Goal: Task Accomplishment & Management: Manage account settings

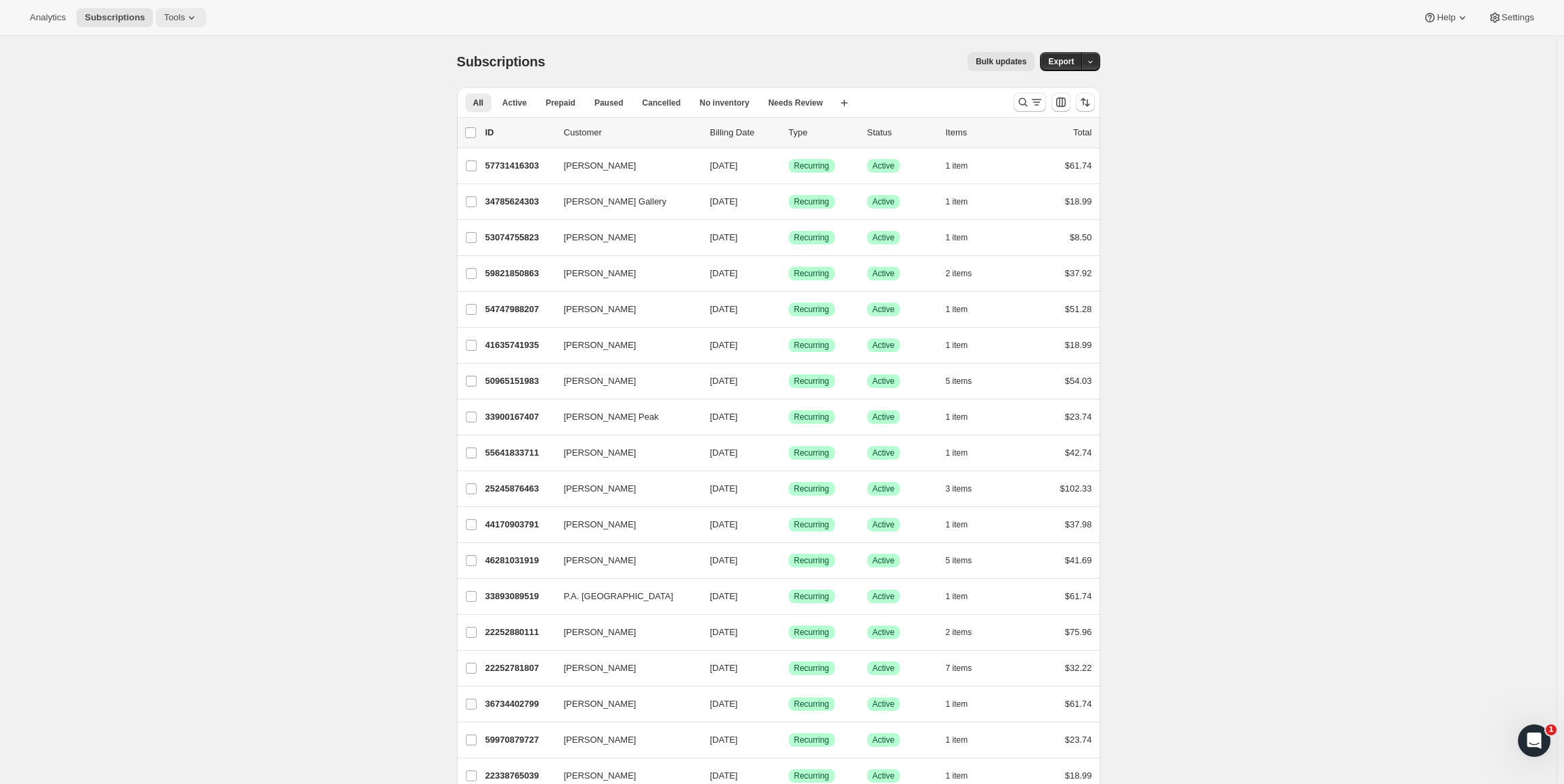
click at [185, 19] on icon at bounding box center [192, 17] width 14 height 14
click at [158, 90] on span "Bundles" at bounding box center [184, 92] width 120 height 14
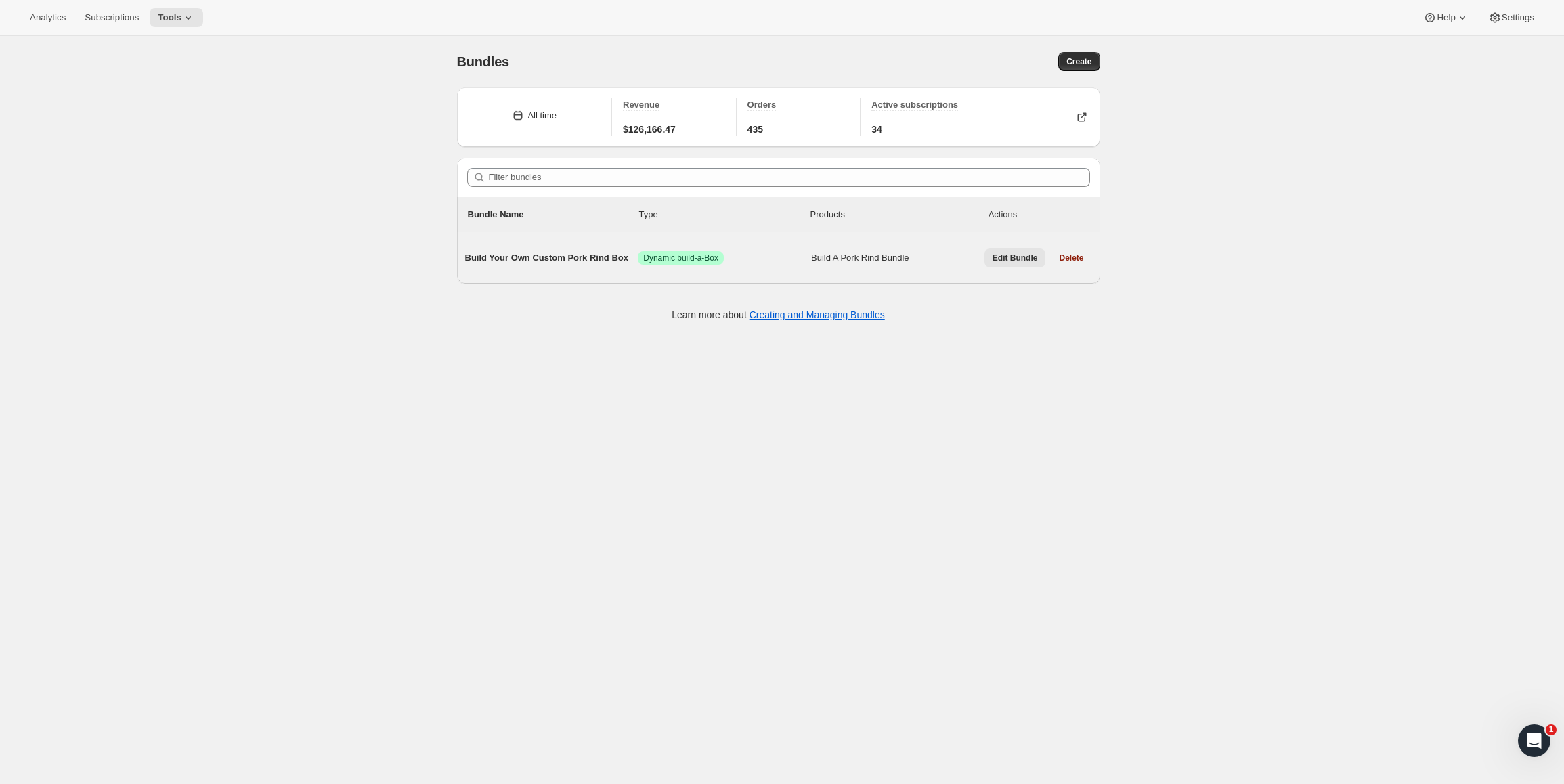
click at [1001, 253] on span "Edit Bundle" at bounding box center [1015, 257] width 46 height 11
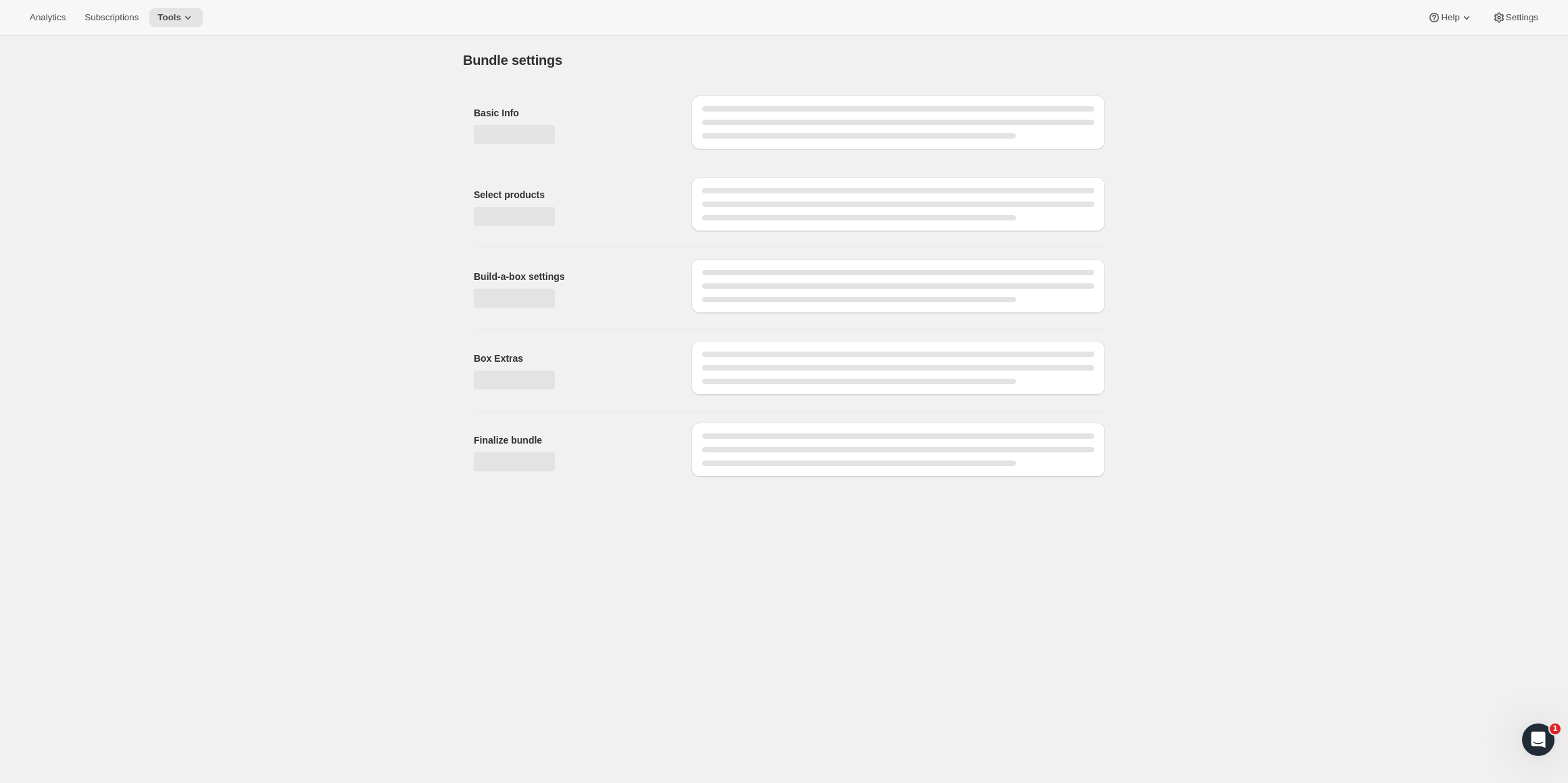
type input "Build Your Own Custom Pork Rind Box"
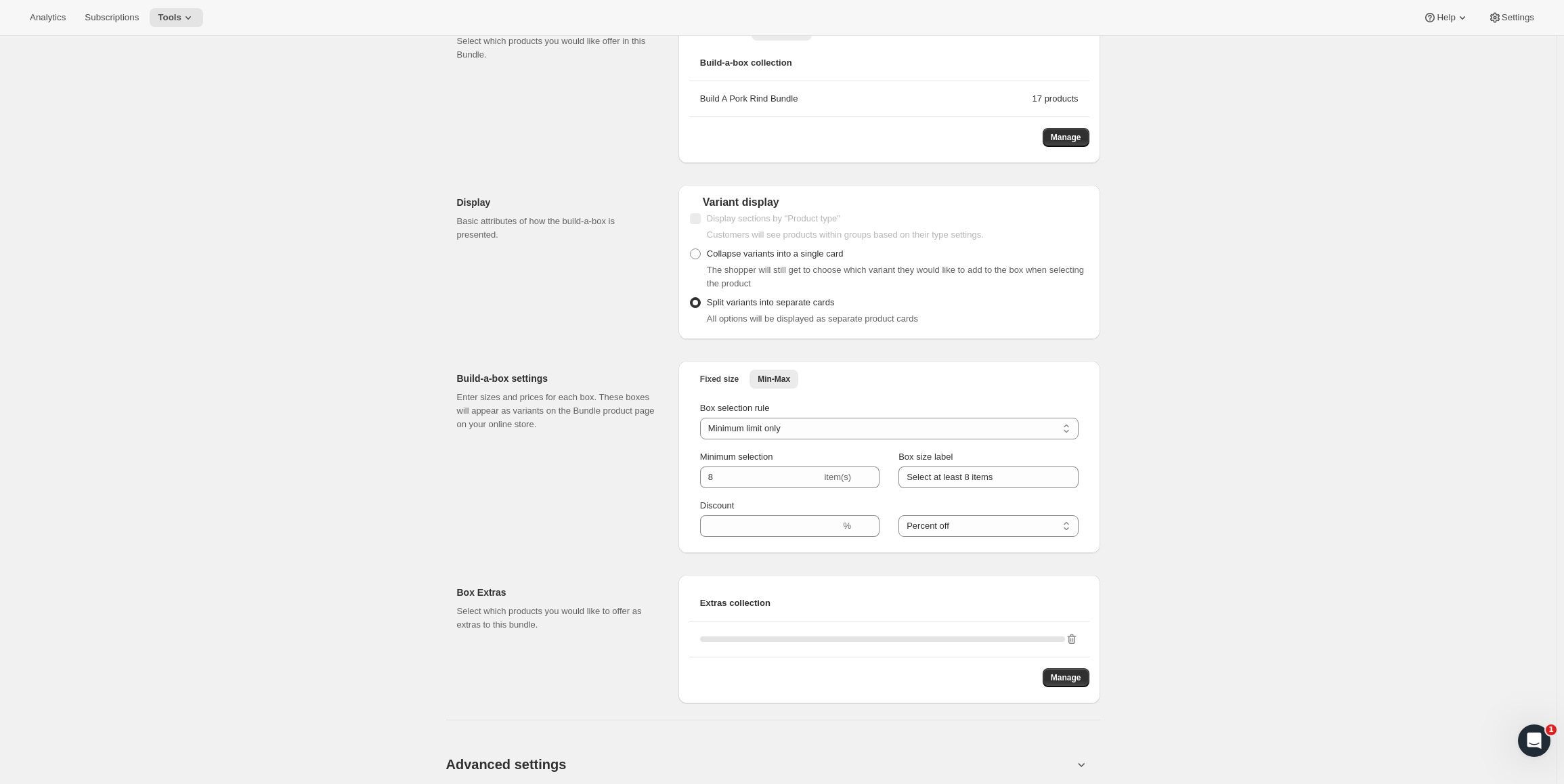
scroll to position [295, 0]
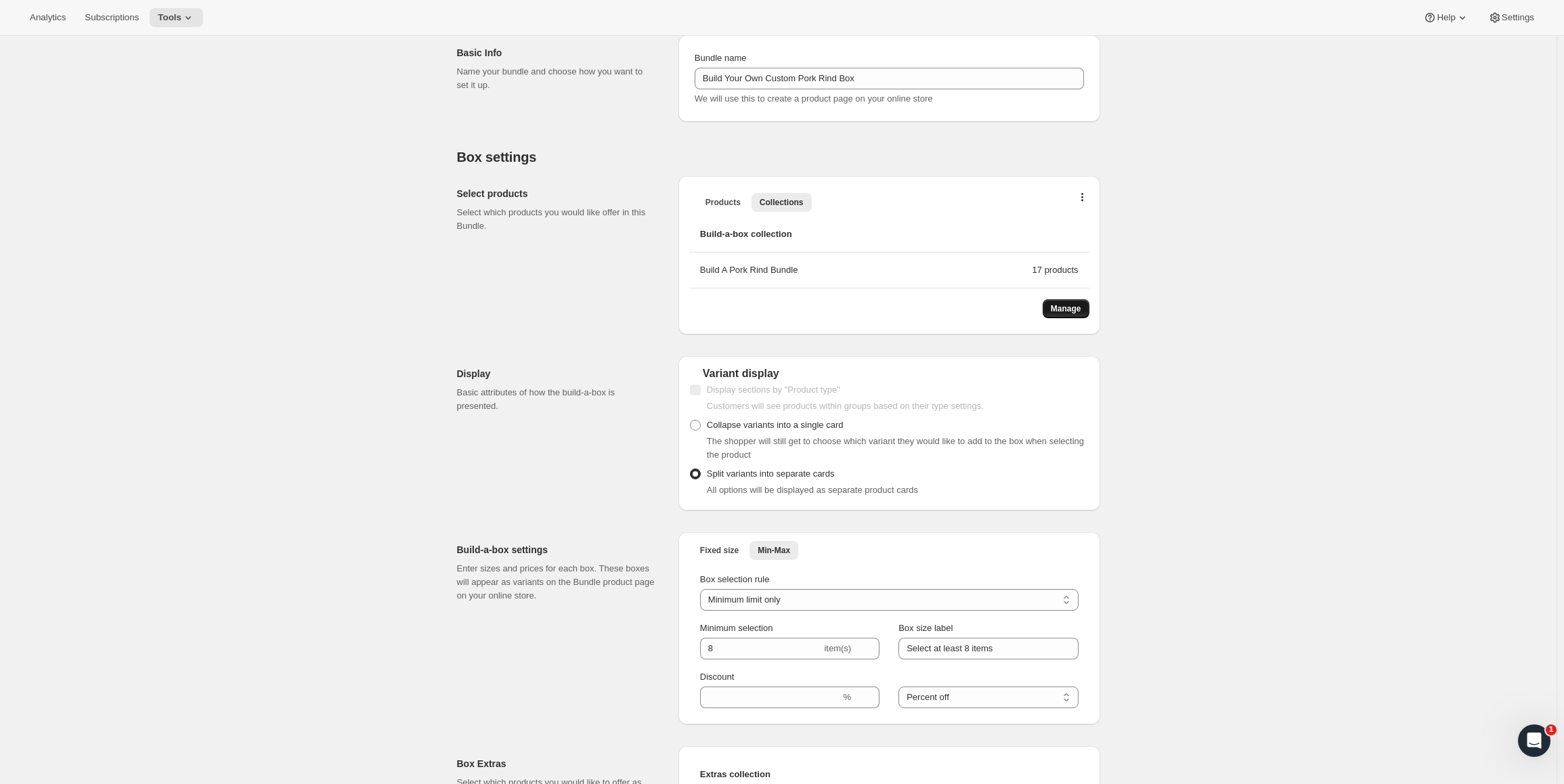
click at [1058, 304] on span "Manage" at bounding box center [1066, 308] width 30 height 11
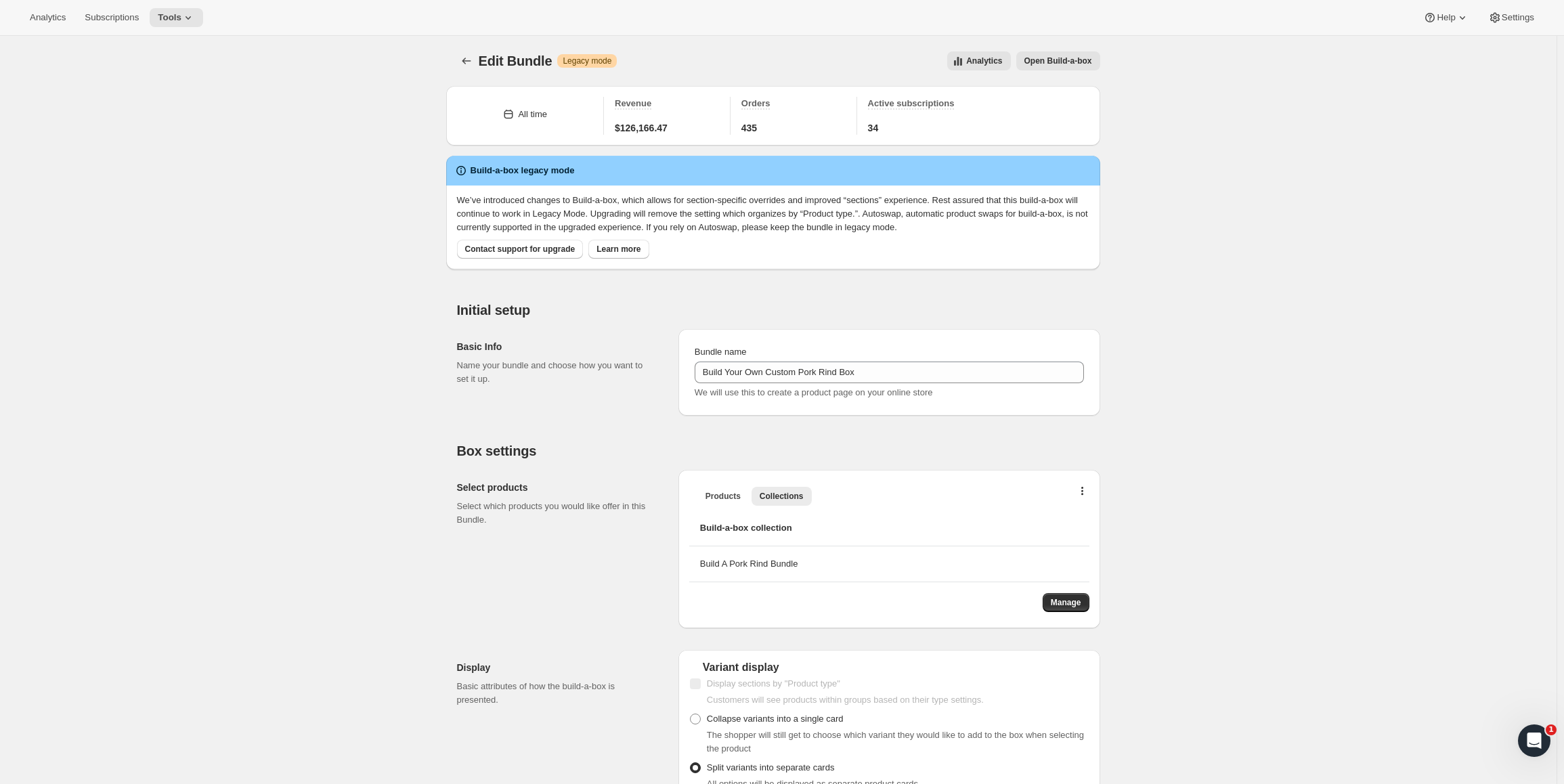
scroll to position [0, 0]
click at [96, 20] on span "Subscriptions" at bounding box center [112, 17] width 54 height 11
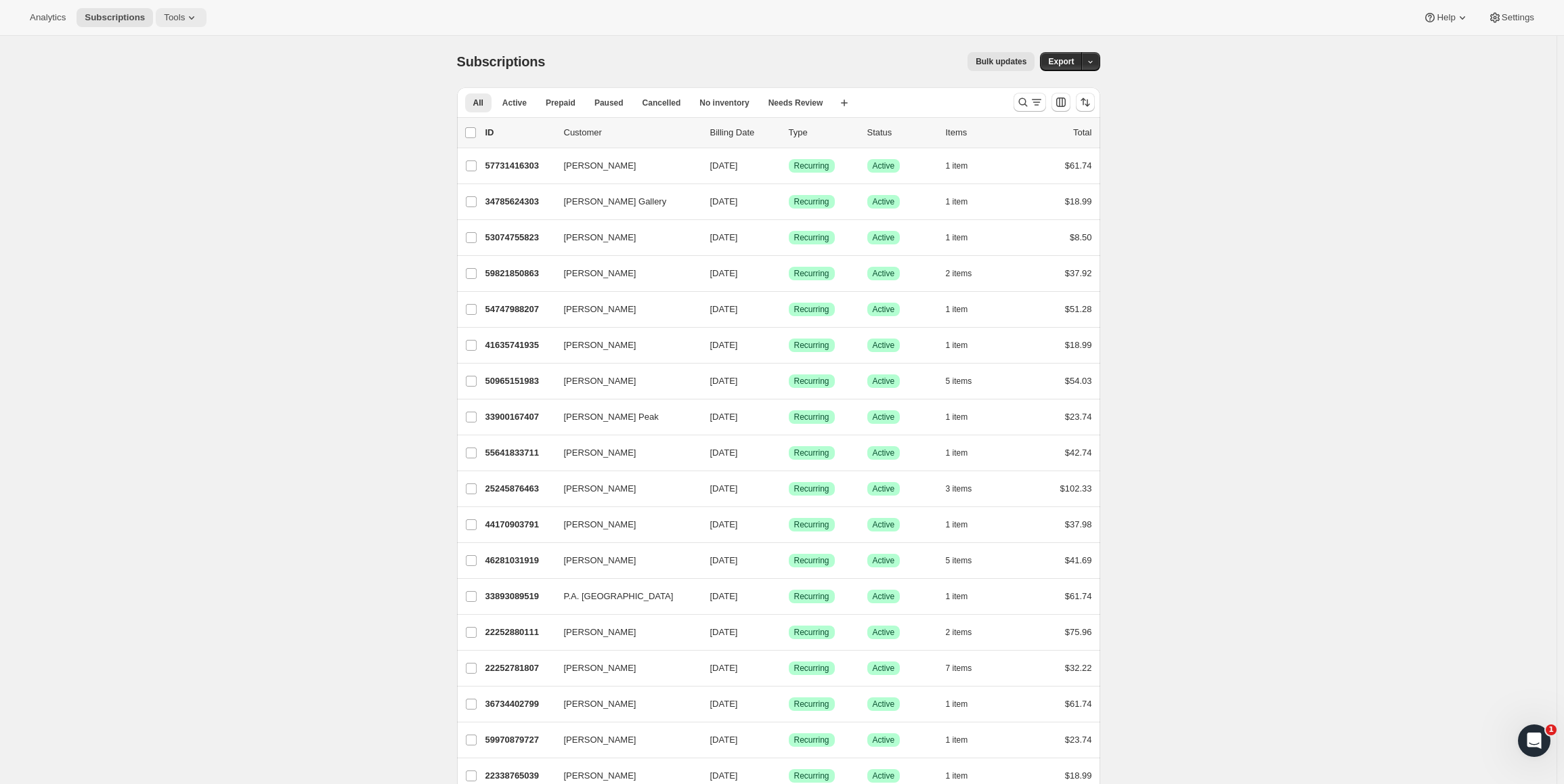
click at [185, 15] on icon at bounding box center [192, 17] width 14 height 14
click at [42, 16] on span "Analytics" at bounding box center [48, 17] width 36 height 11
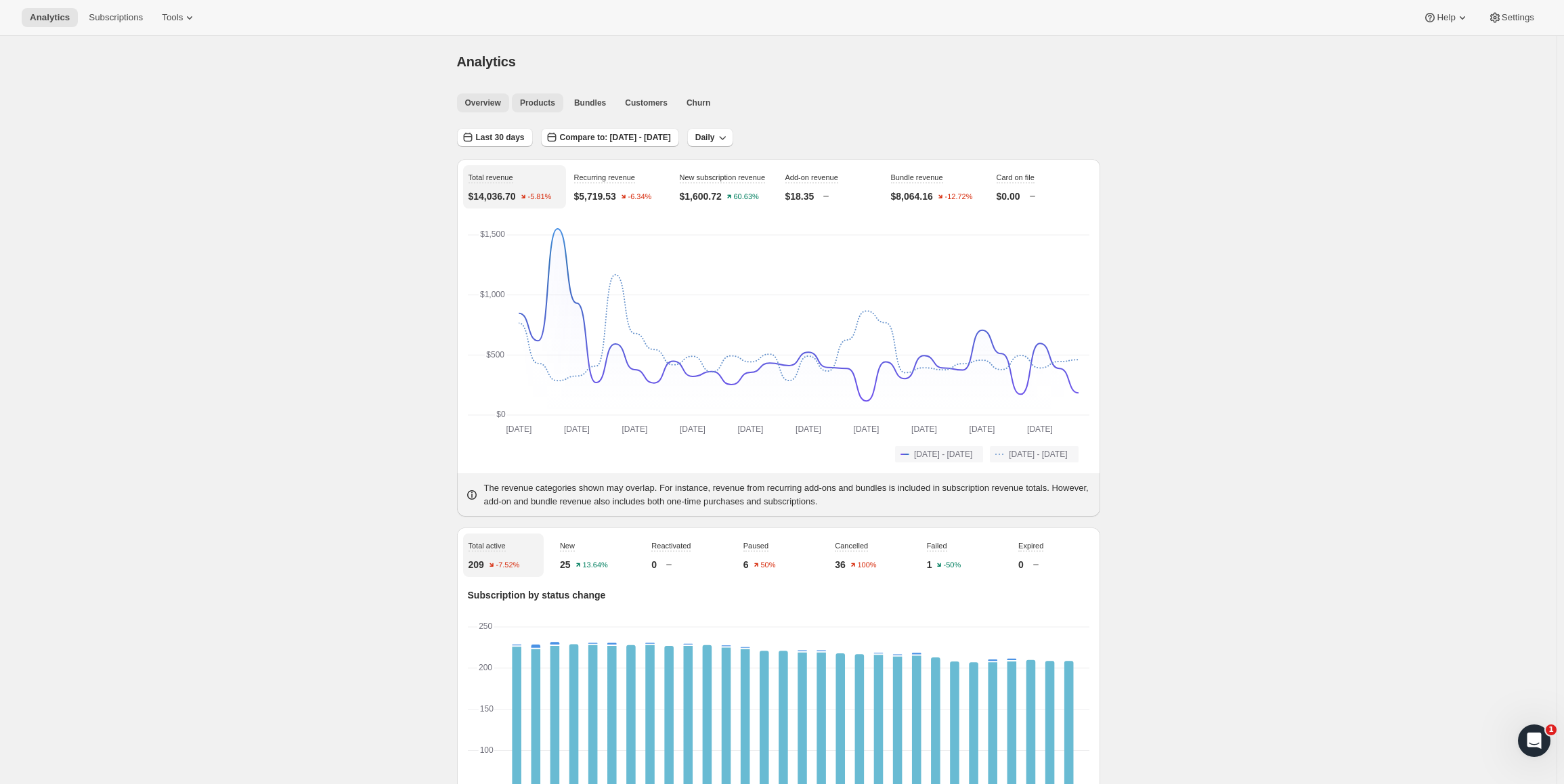
click at [526, 100] on span "Products" at bounding box center [537, 103] width 35 height 11
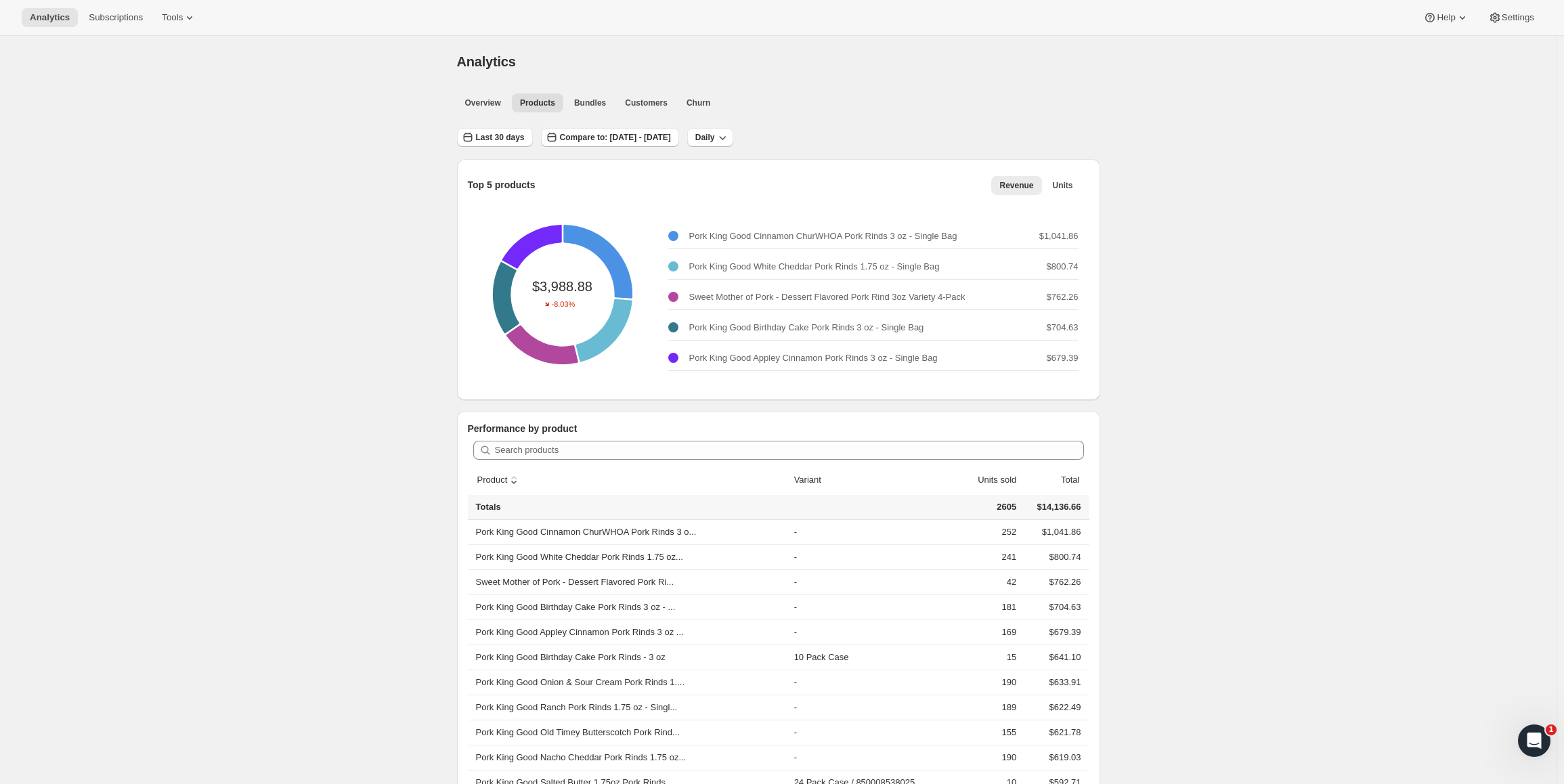
click at [590, 112] on div "Overview Products Bundles Customers Churn More views Overview Products Bundles …" at bounding box center [775, 102] width 652 height 30
click at [592, 101] on span "Bundles" at bounding box center [590, 103] width 32 height 11
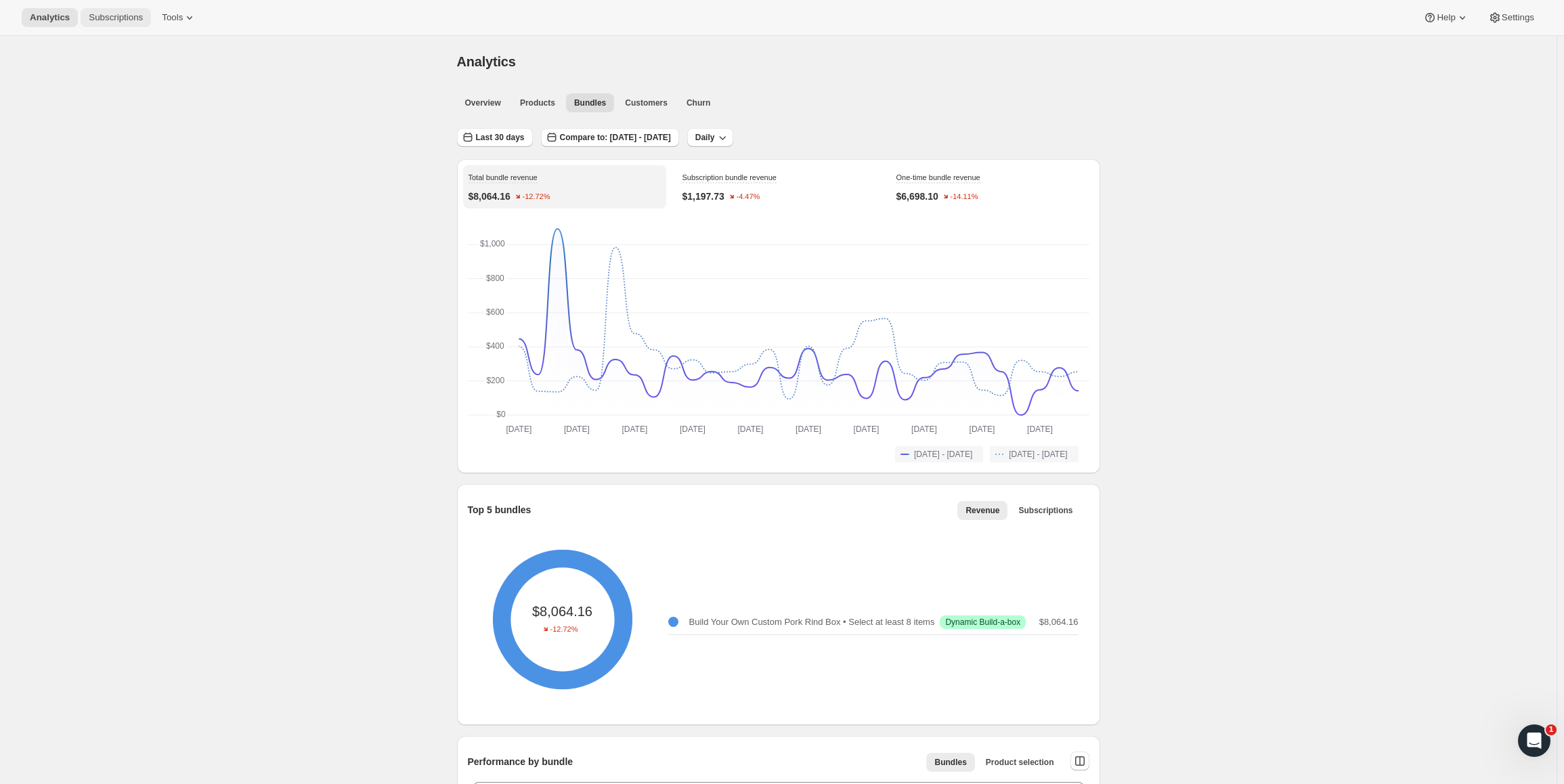
click at [121, 14] on span "Subscriptions" at bounding box center [115, 17] width 54 height 11
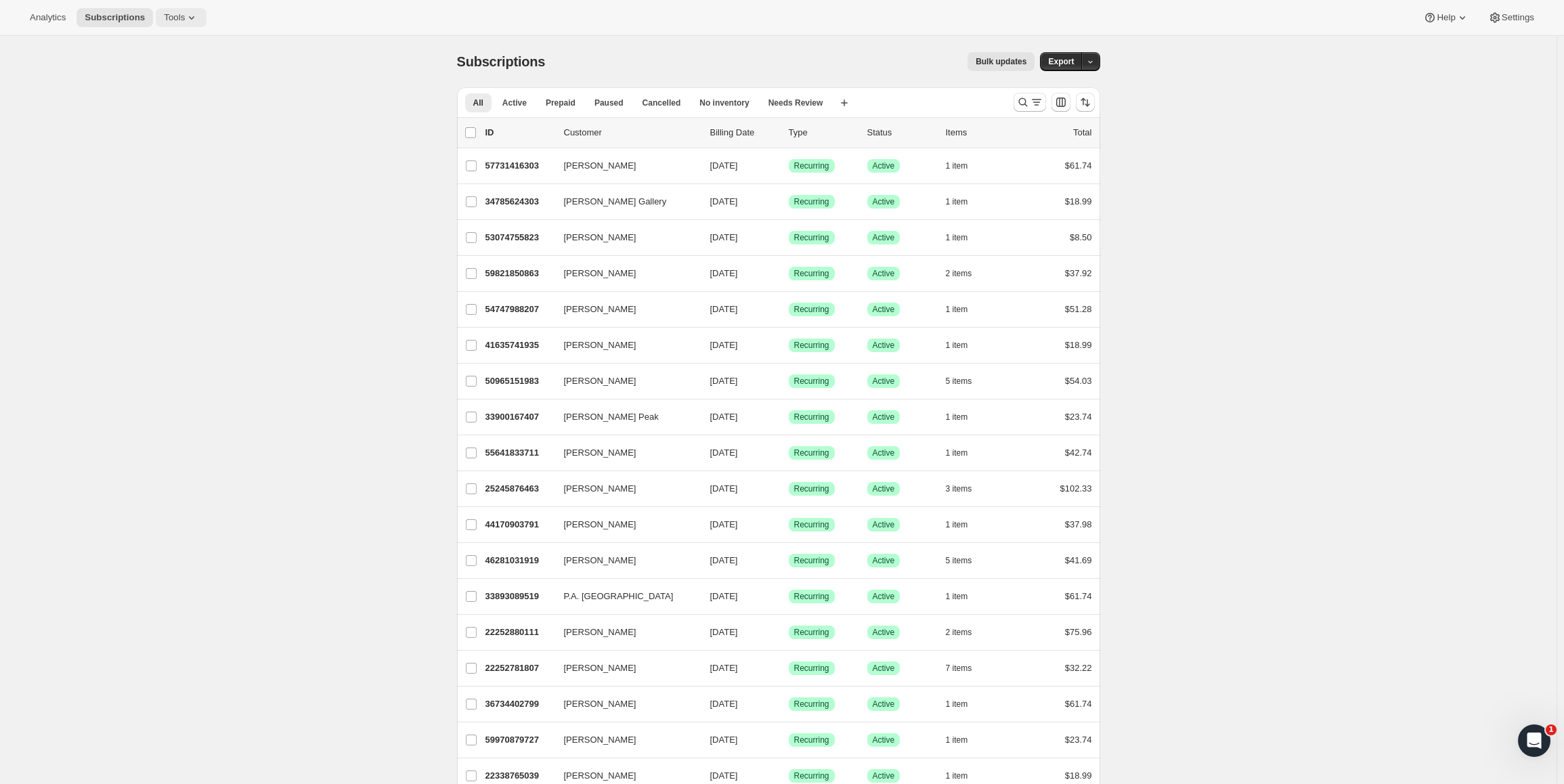
click at [164, 13] on span "Tools" at bounding box center [175, 17] width 21 height 11
click at [176, 46] on span "Subscription Plans" at bounding box center [160, 46] width 73 height 10
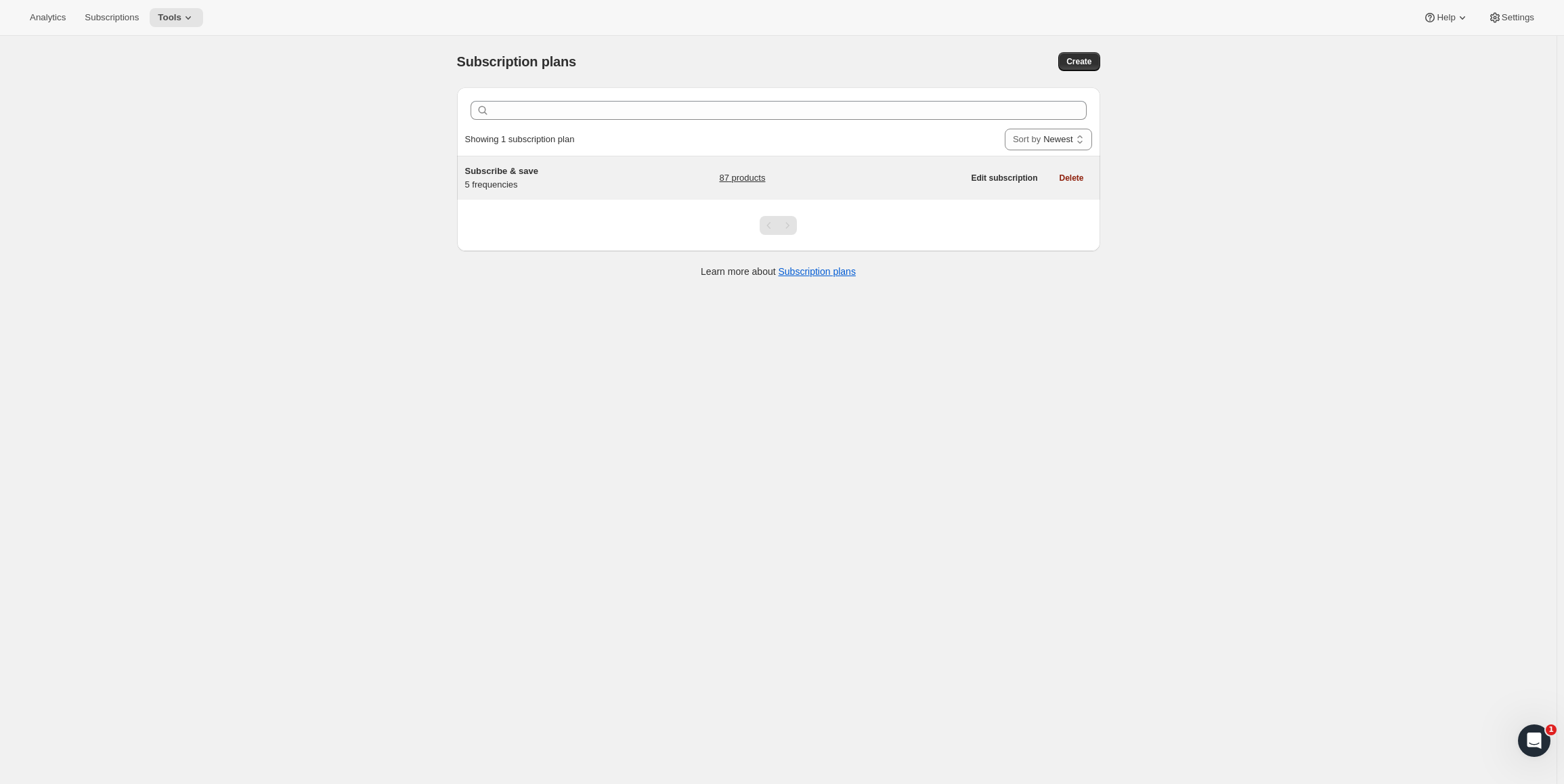
click at [758, 176] on link "87 products" at bounding box center [742, 178] width 46 height 14
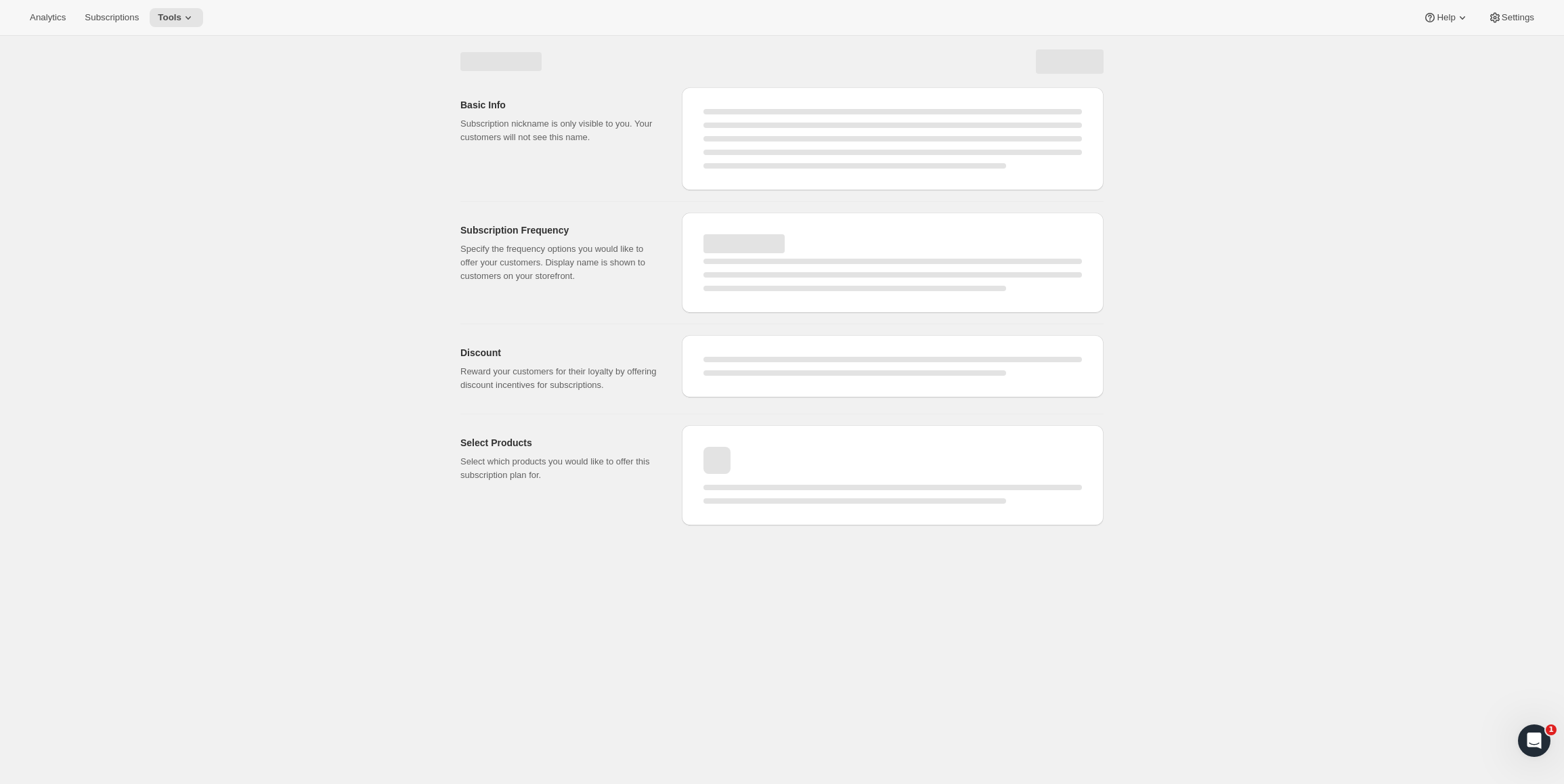
select select "WEEK"
select select "MONTH"
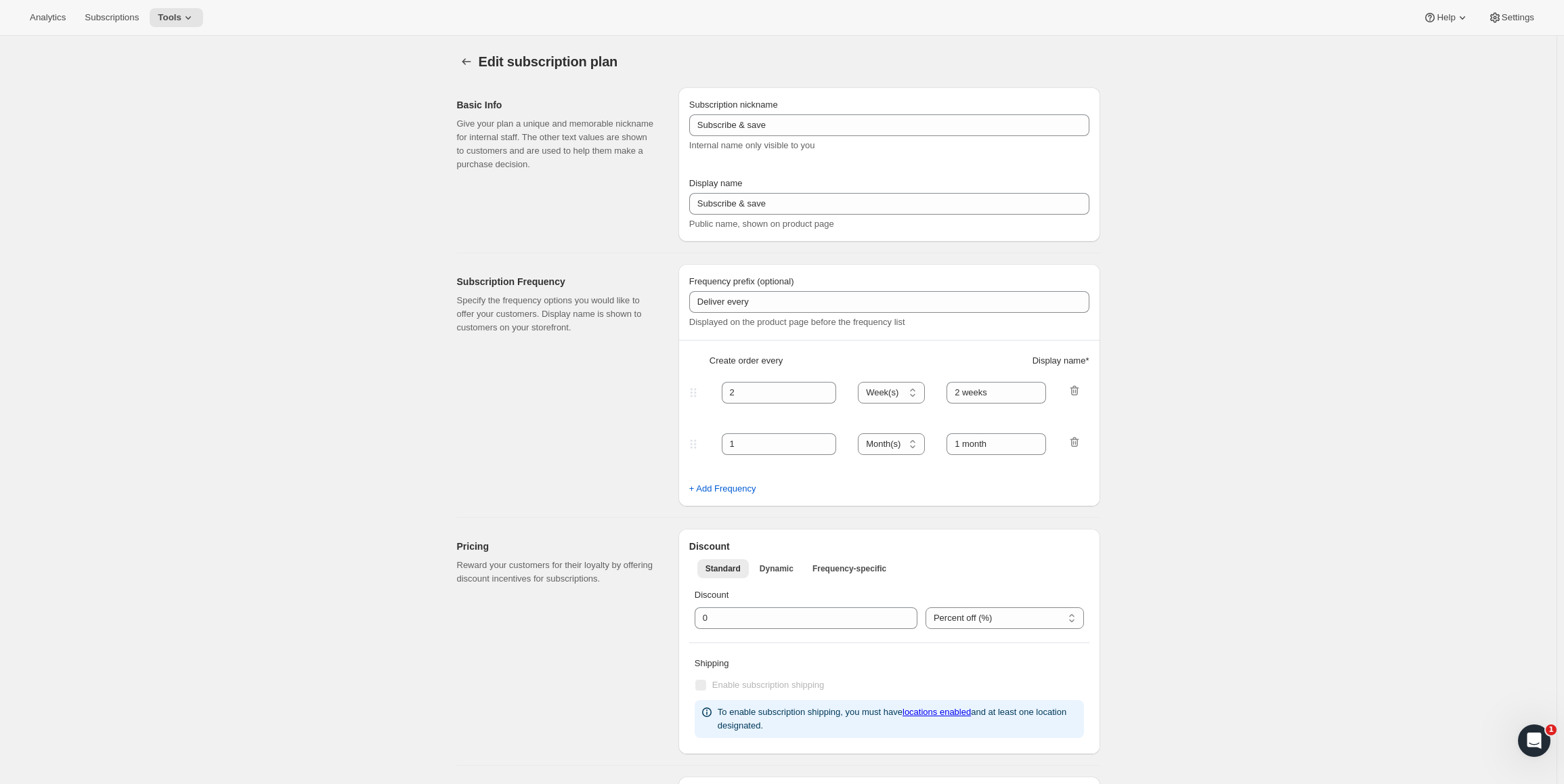
type input "7"
select select "DAY"
type input "7 Days"
type input "14"
select select "DAY"
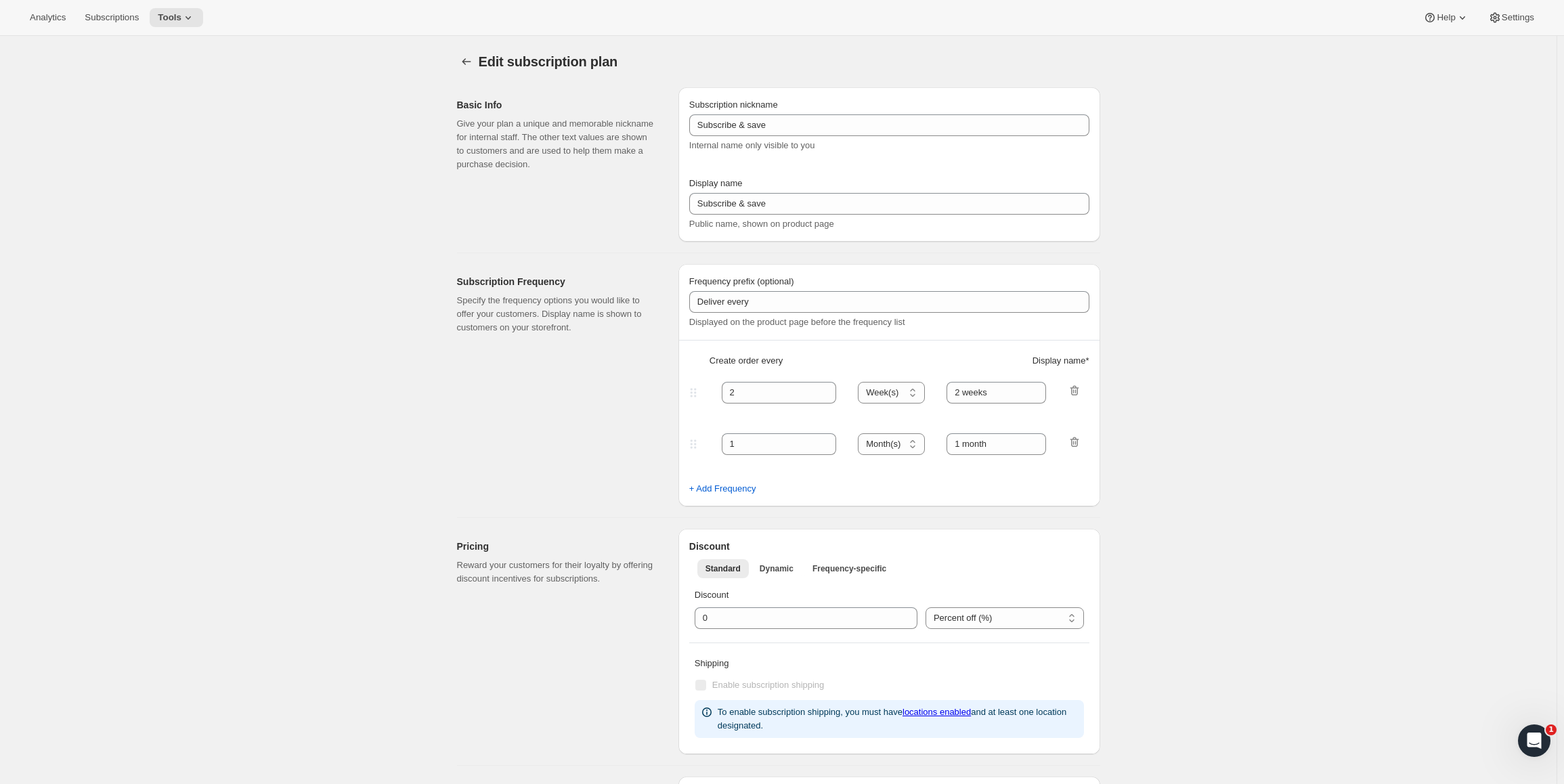
type input "14 Days"
type input "5"
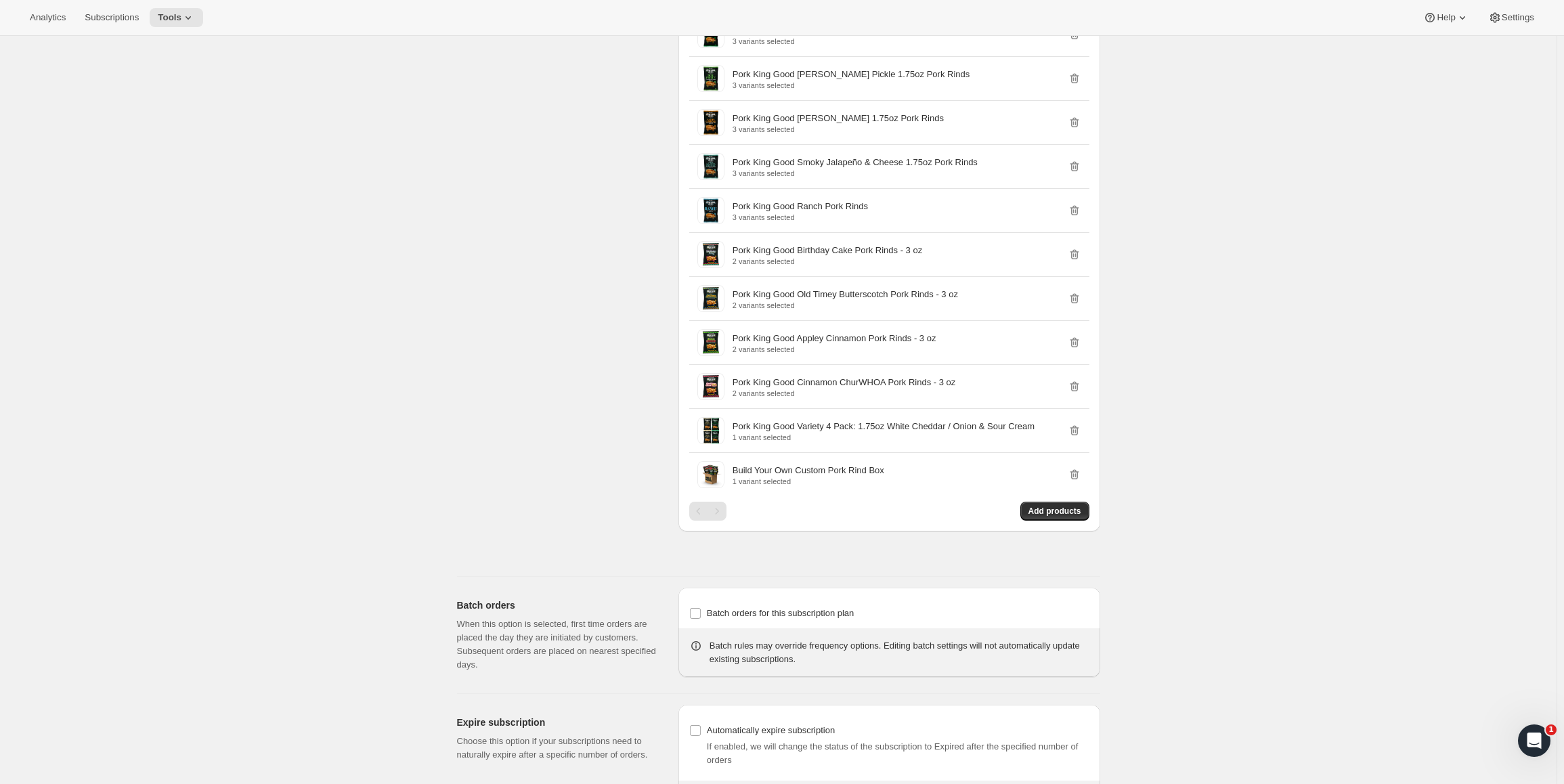
scroll to position [3459, 0]
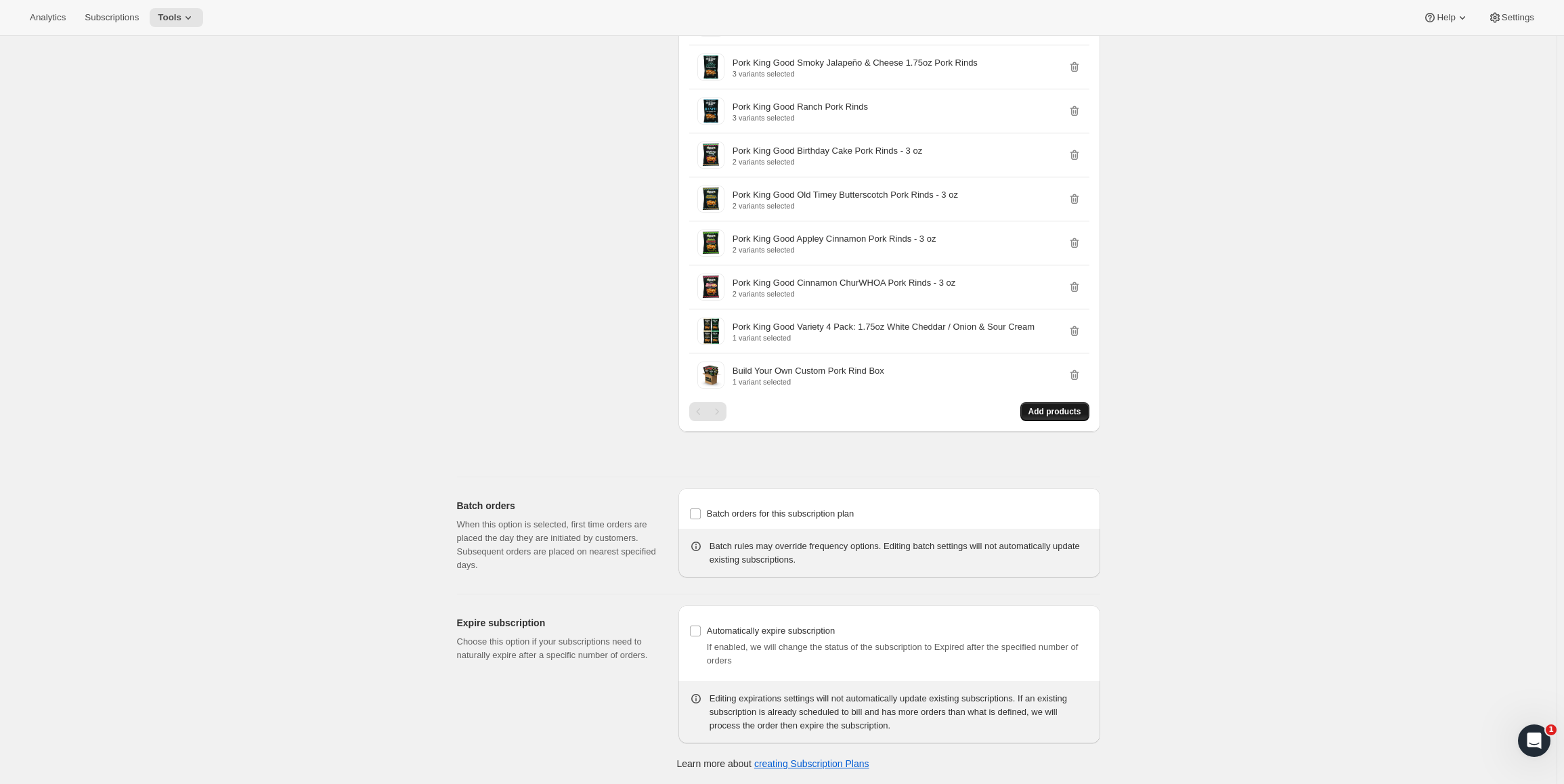
click at [1065, 409] on span "Add products" at bounding box center [1055, 411] width 52 height 11
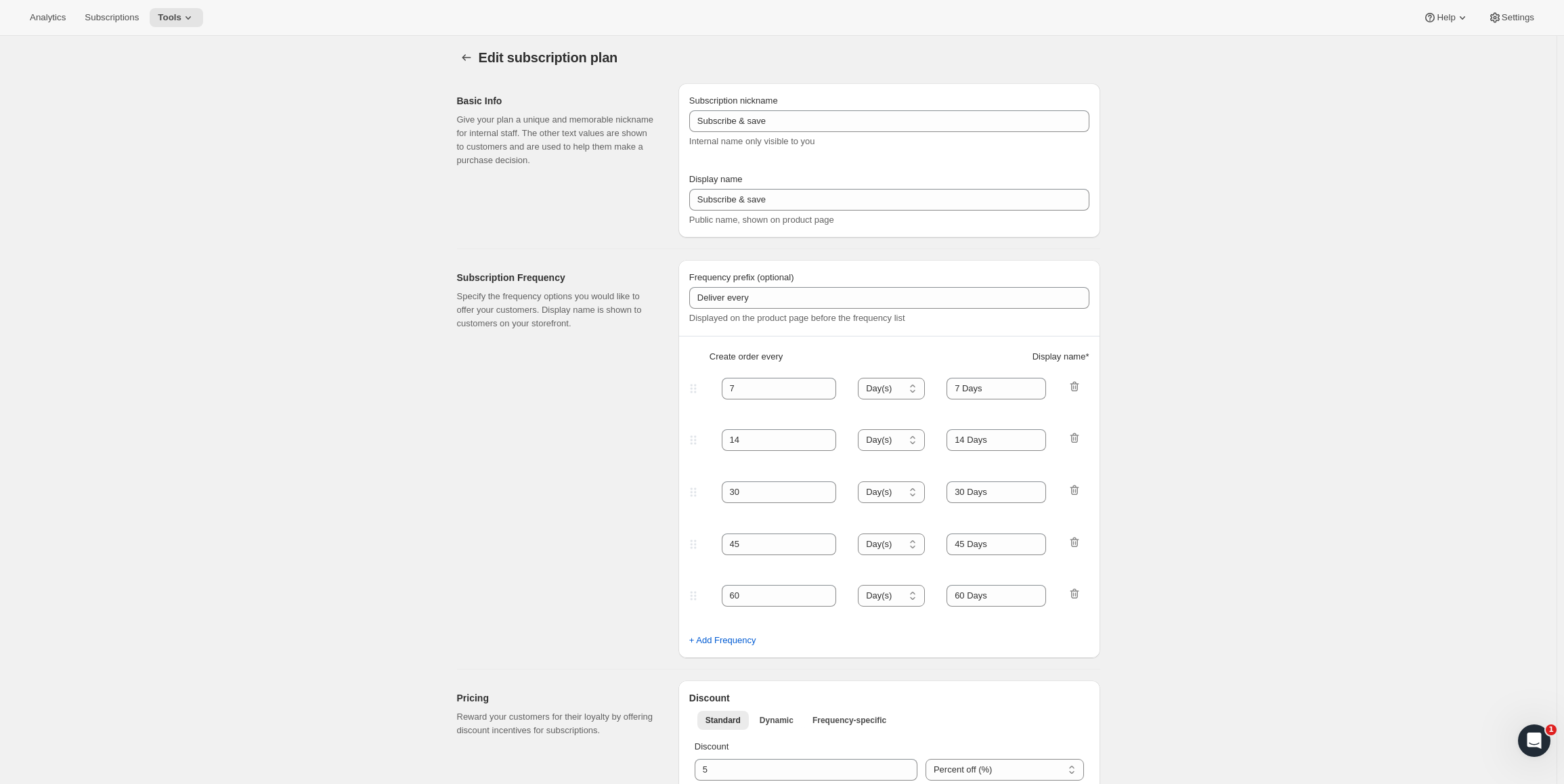
scroll to position [0, 0]
click at [192, 12] on button "Tools" at bounding box center [176, 17] width 53 height 19
click at [185, 91] on span "Bundles" at bounding box center [183, 92] width 120 height 14
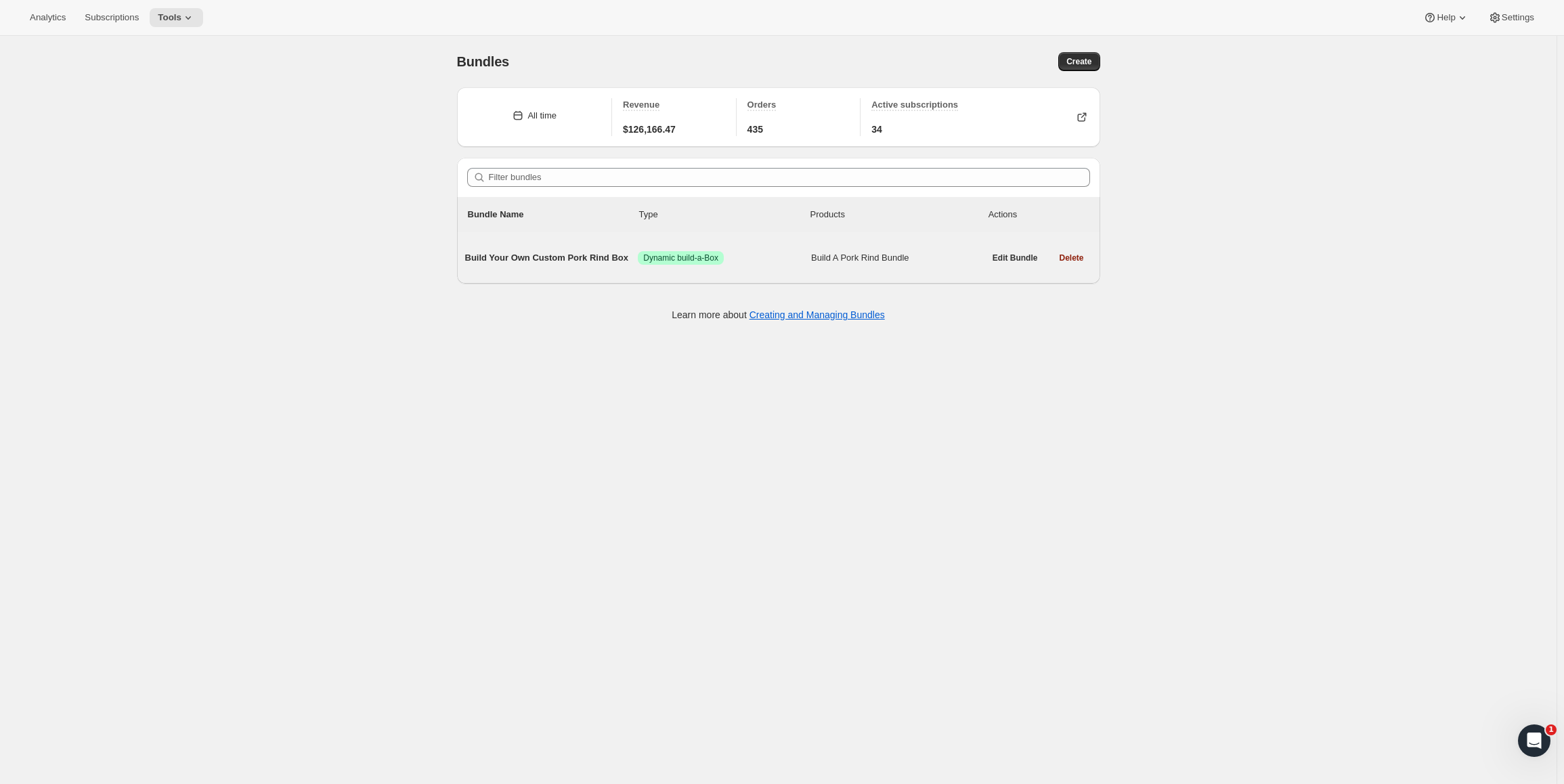
click at [883, 257] on span "Build A Pork Rind Bundle" at bounding box center [898, 258] width 174 height 14
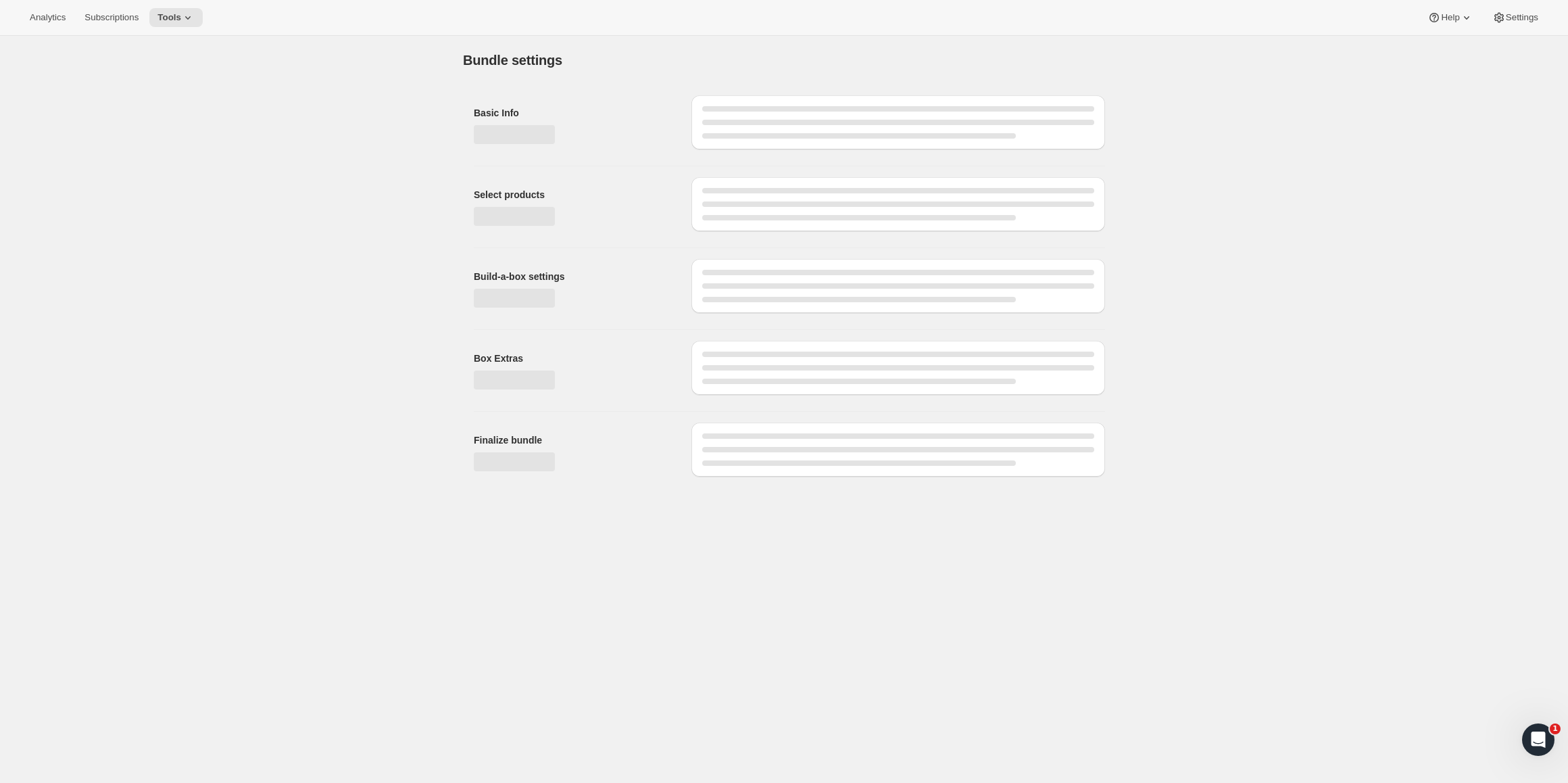
type input "Build Your Own Custom Pork Rind Box"
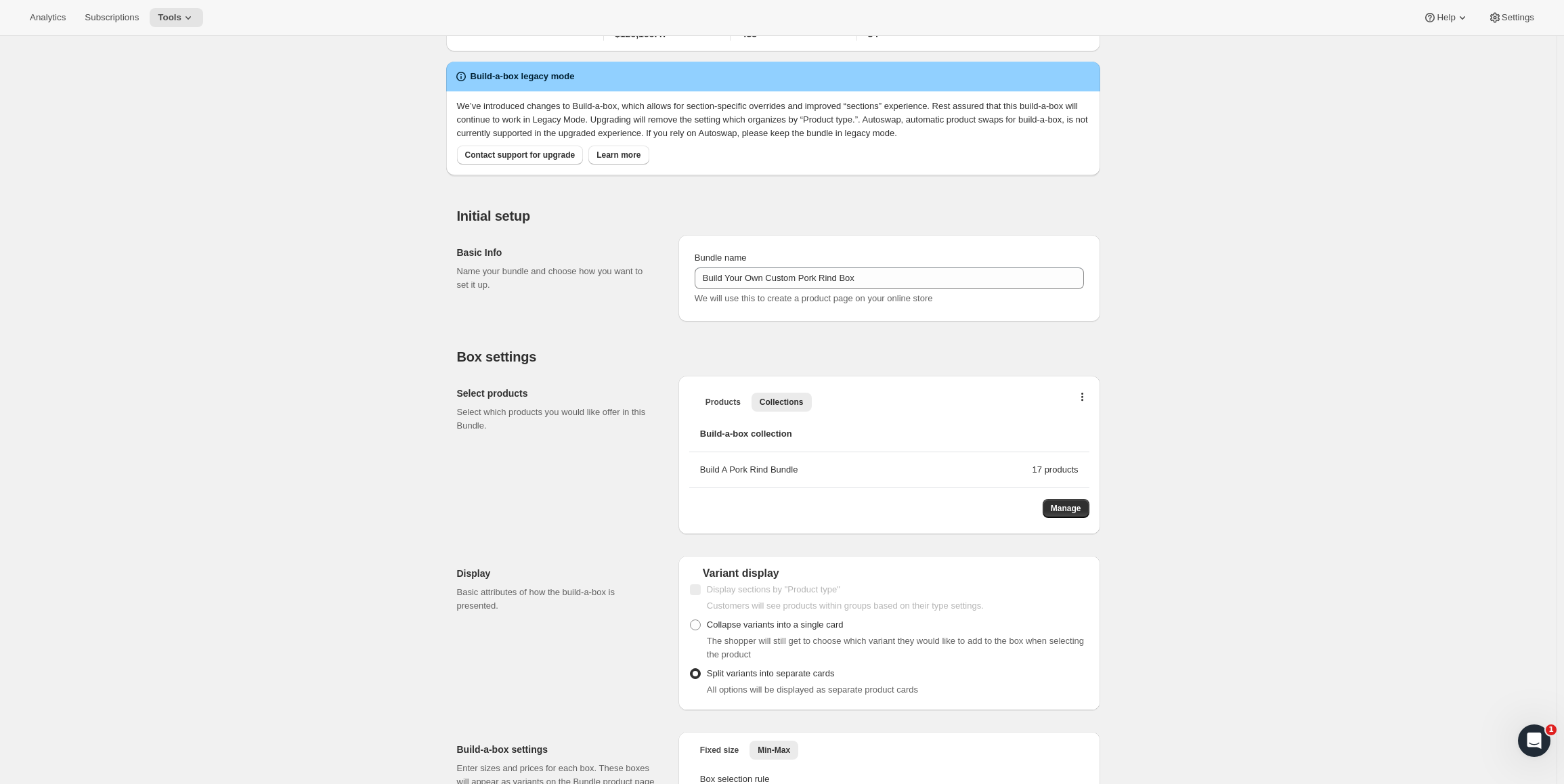
scroll to position [136, 0]
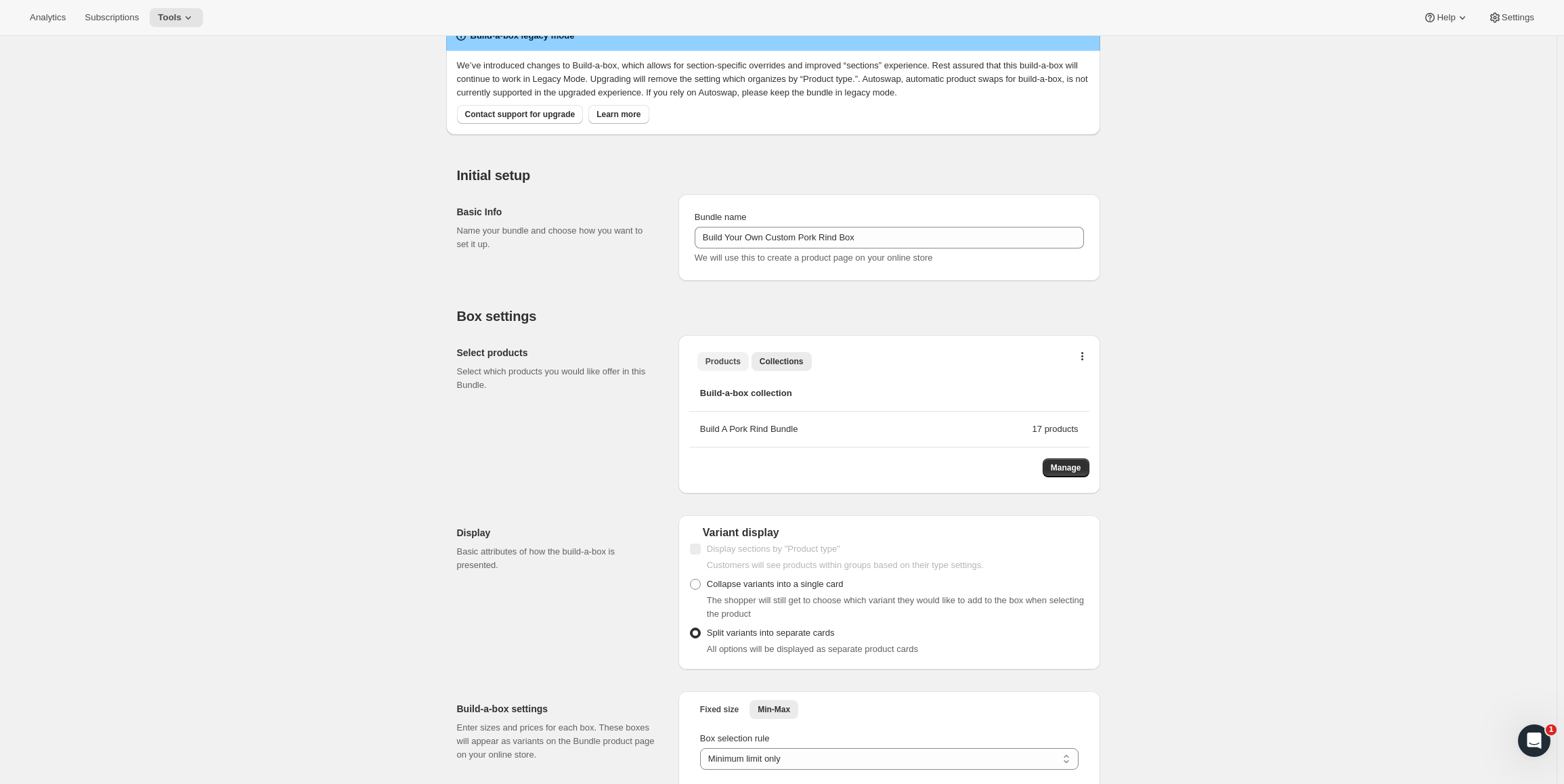
click at [732, 358] on span "Products" at bounding box center [723, 361] width 35 height 11
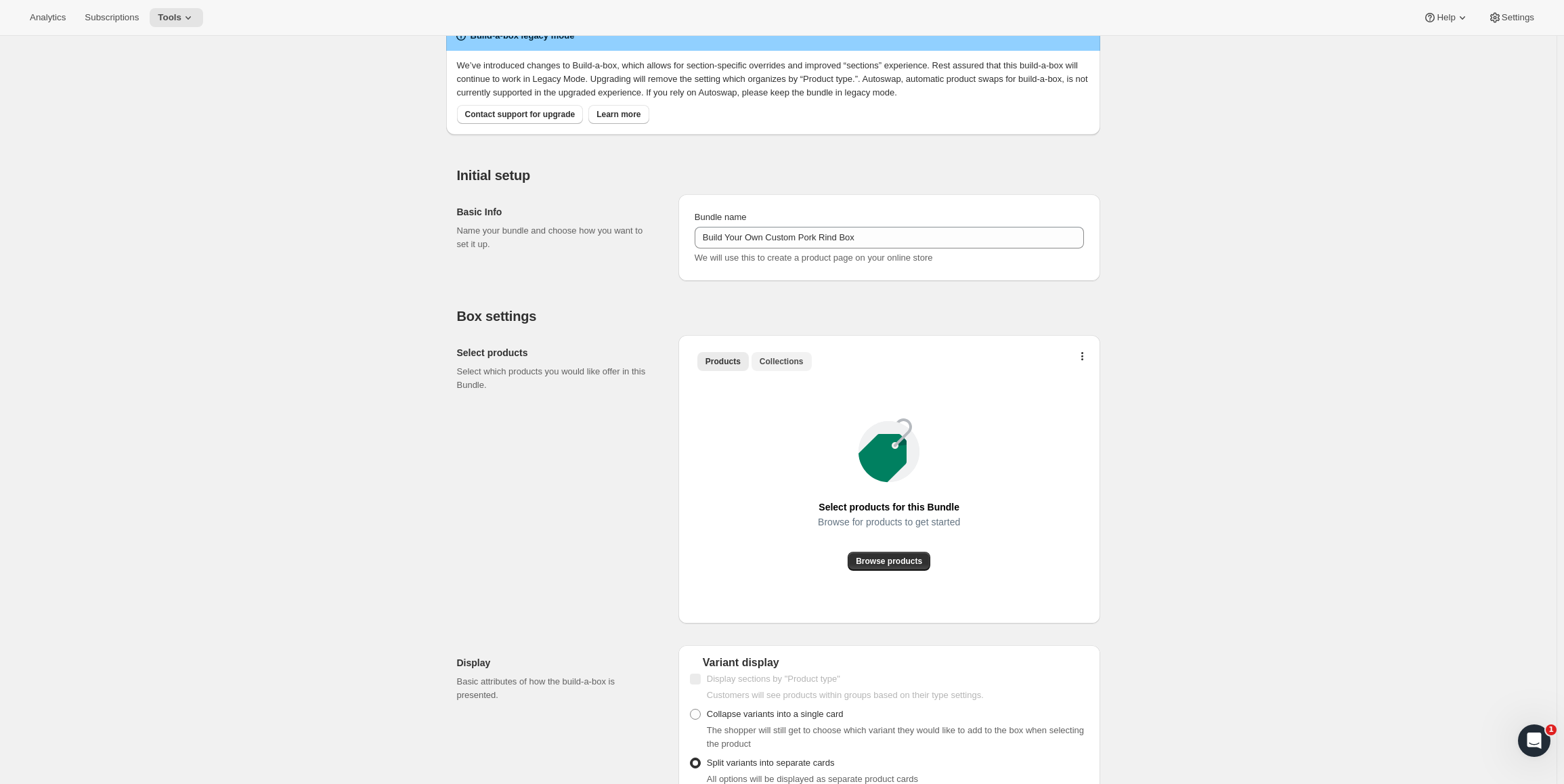
click at [793, 365] on span "Collections" at bounding box center [782, 361] width 44 height 11
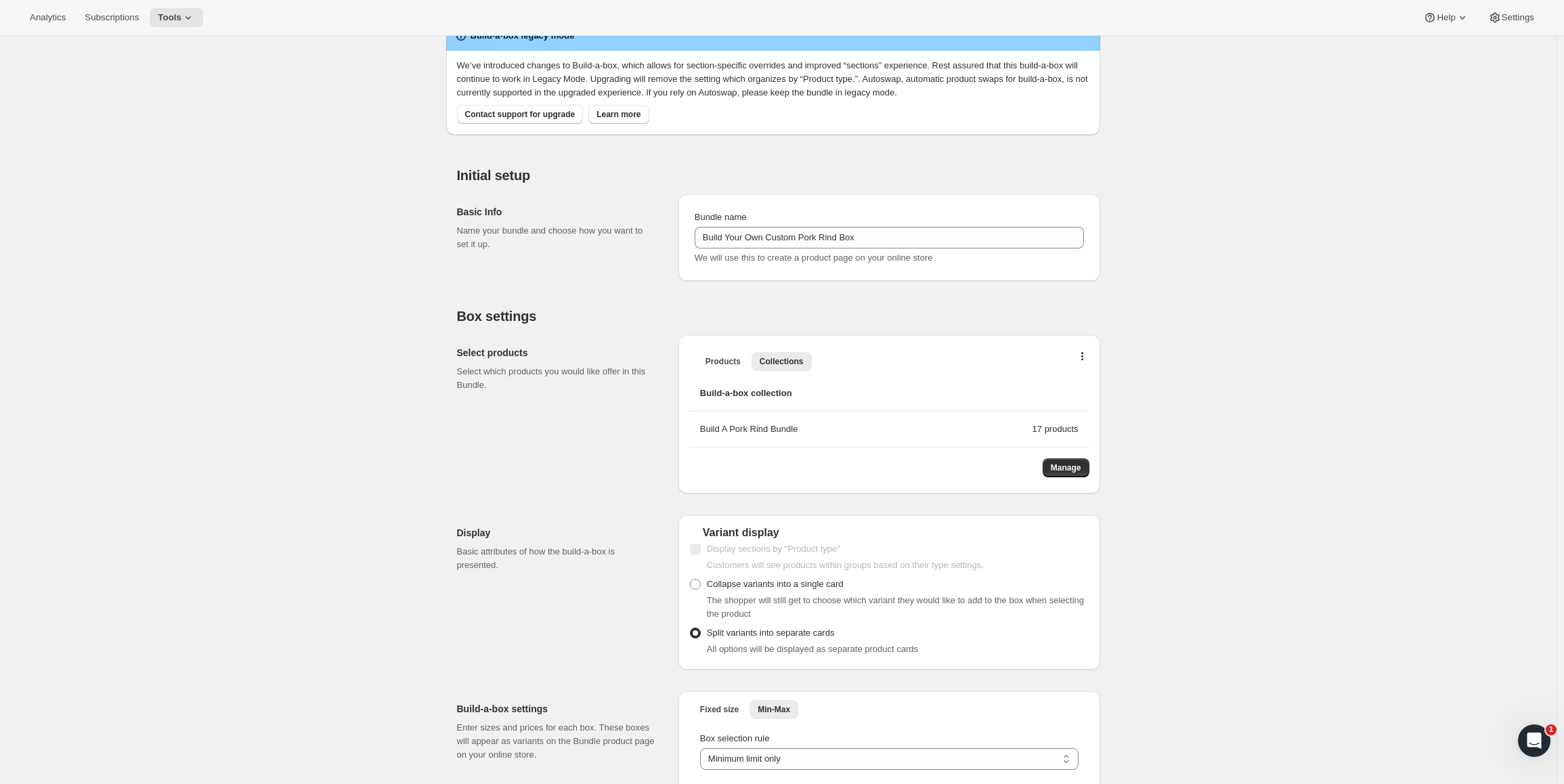
click at [917, 432] on div "Build A Pork Rind Bundle" at bounding box center [866, 429] width 333 height 14
click at [1068, 469] on span "Manage" at bounding box center [1066, 467] width 30 height 11
click at [718, 354] on button "Products" at bounding box center [722, 361] width 51 height 19
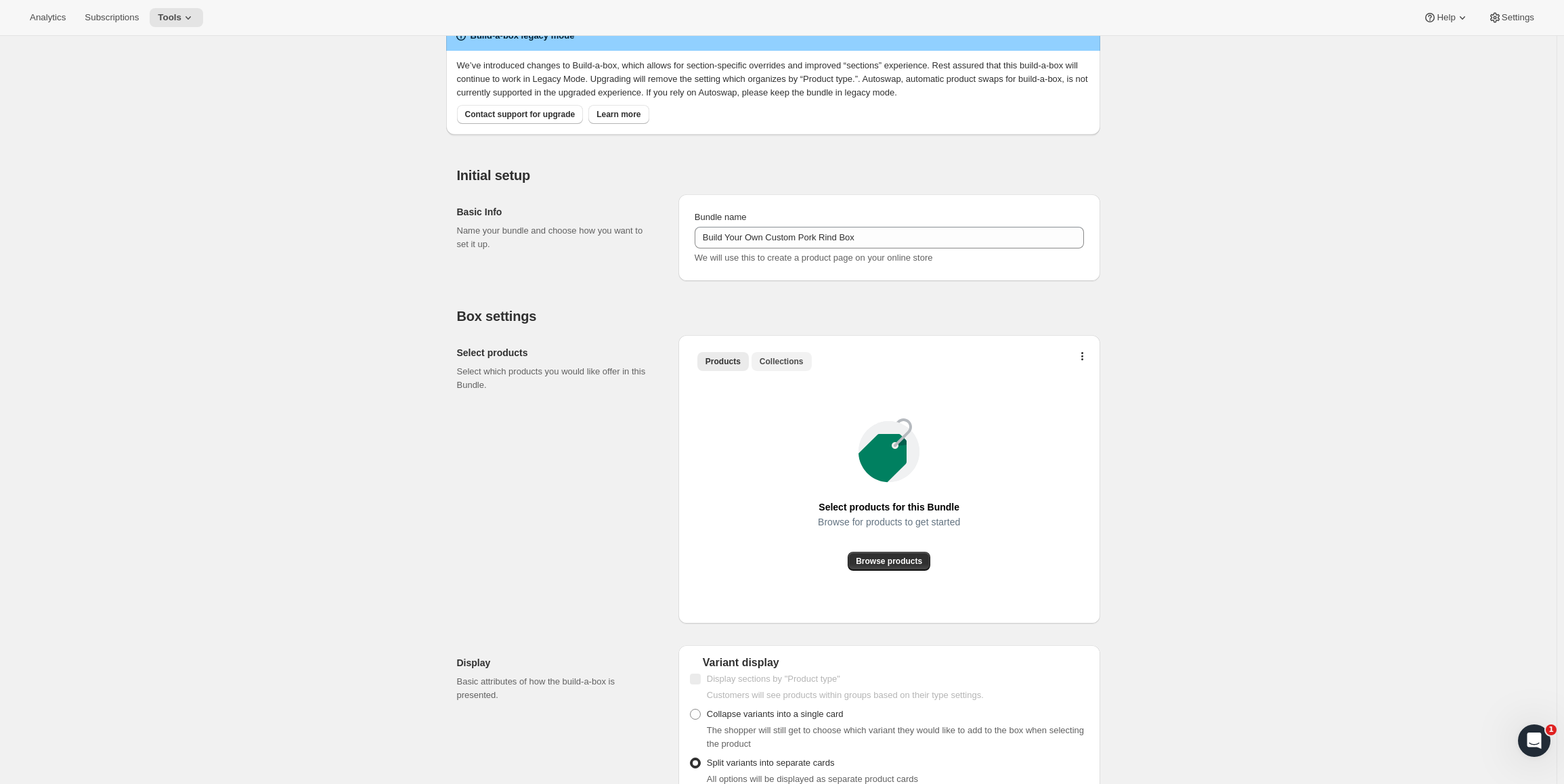
click at [787, 361] on span "Collections" at bounding box center [782, 361] width 44 height 11
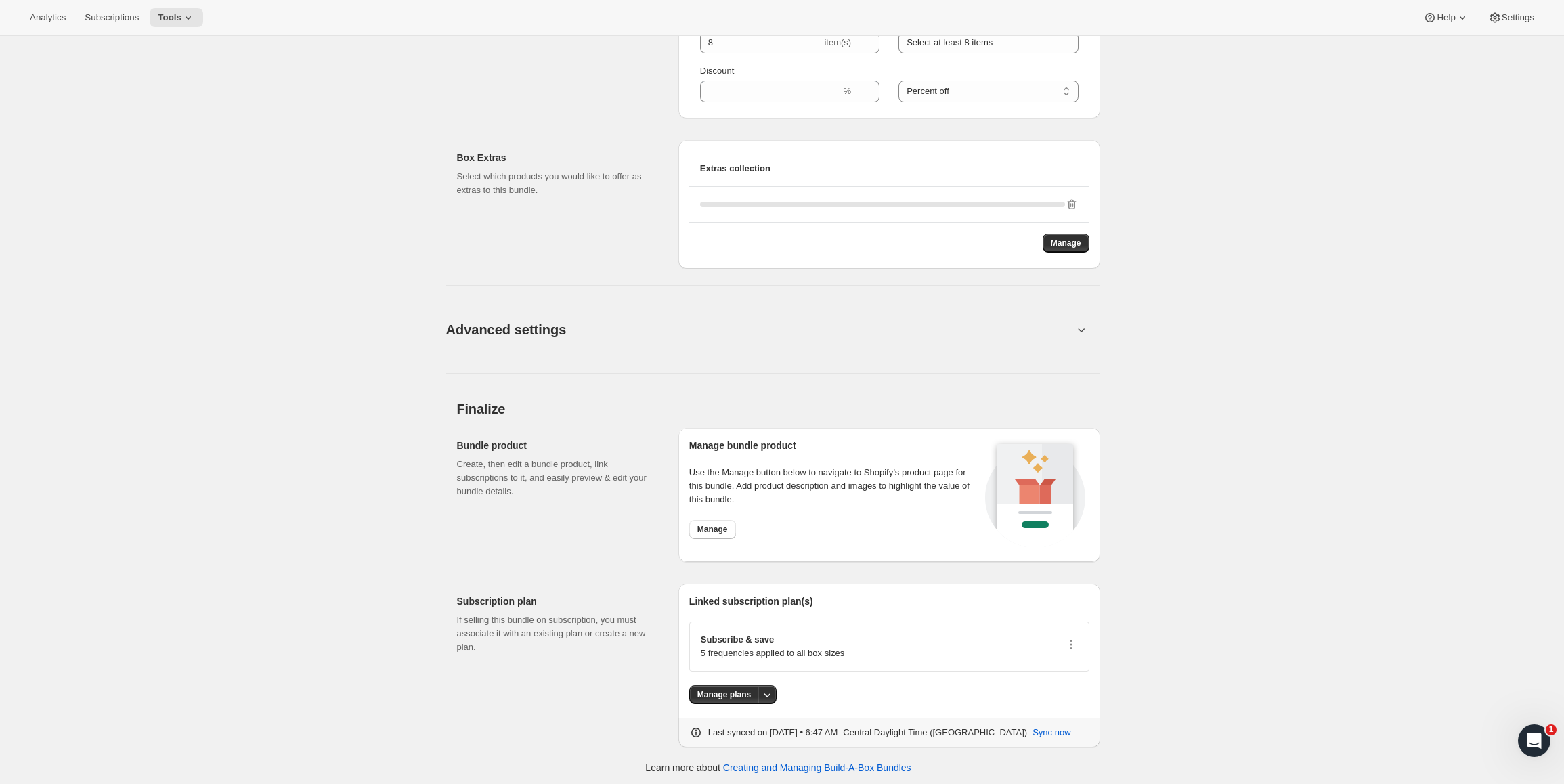
scroll to position [903, 0]
